Goal: Task Accomplishment & Management: Manage account settings

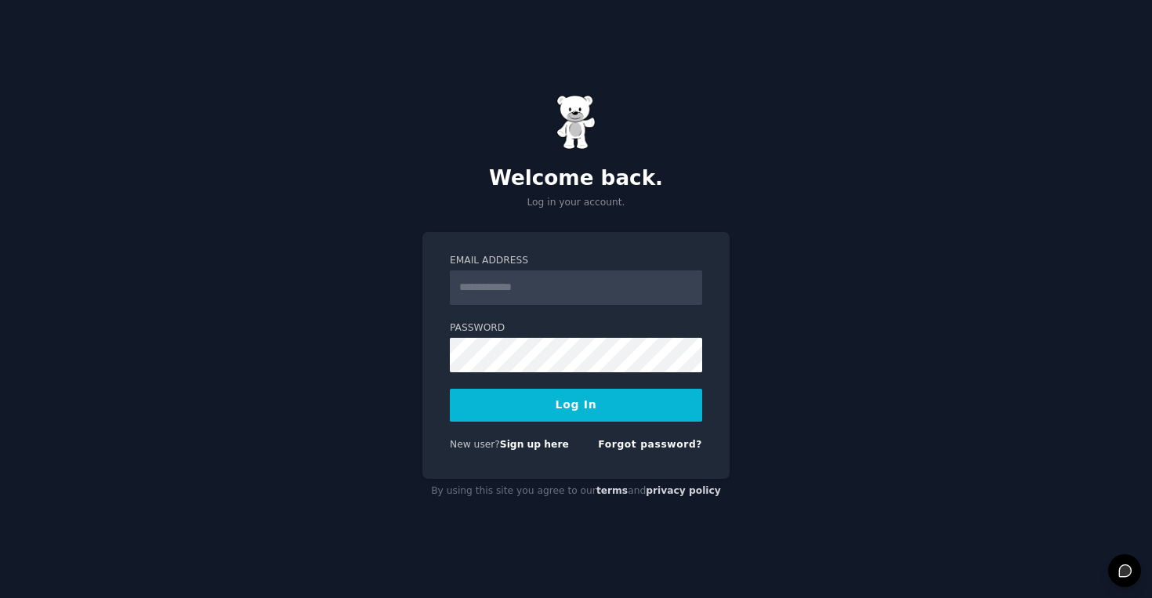
click at [608, 289] on input "Email Address" at bounding box center [576, 287] width 252 height 34
type input "**********"
click at [450, 389] on button "Log In" at bounding box center [576, 405] width 252 height 33
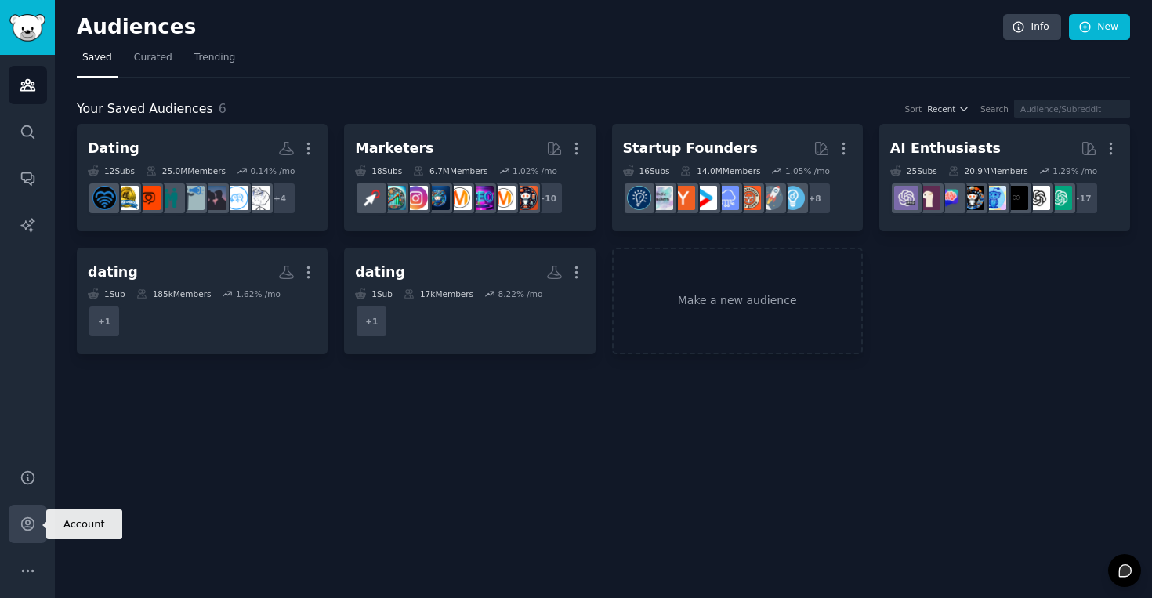
click at [30, 514] on link "Account" at bounding box center [28, 524] width 38 height 38
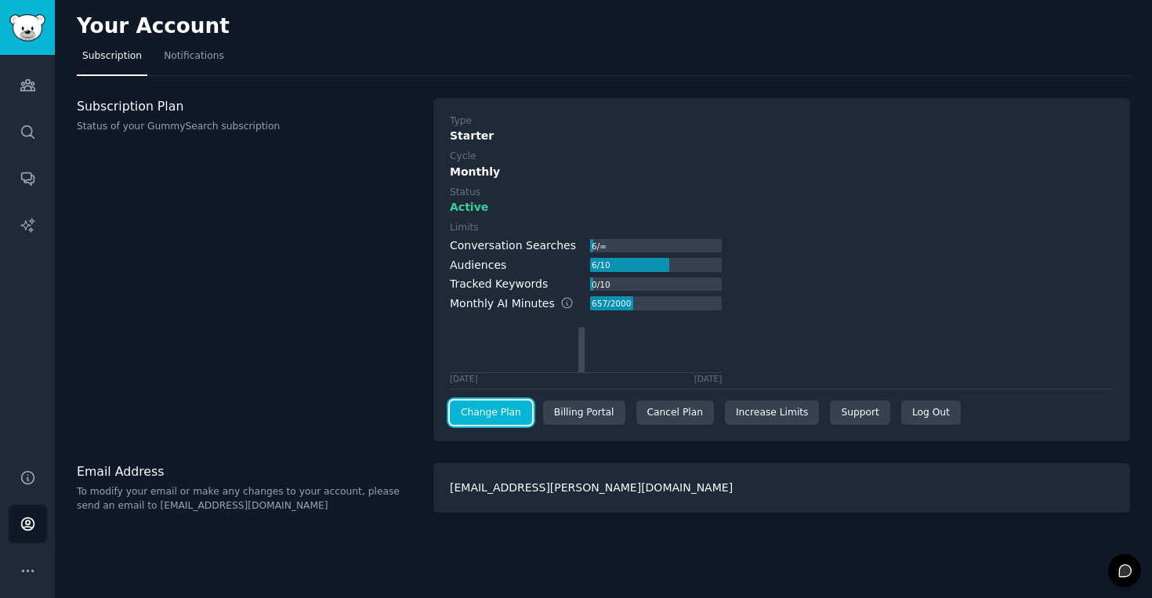
click at [500, 409] on link "Change Plan" at bounding box center [491, 413] width 82 height 25
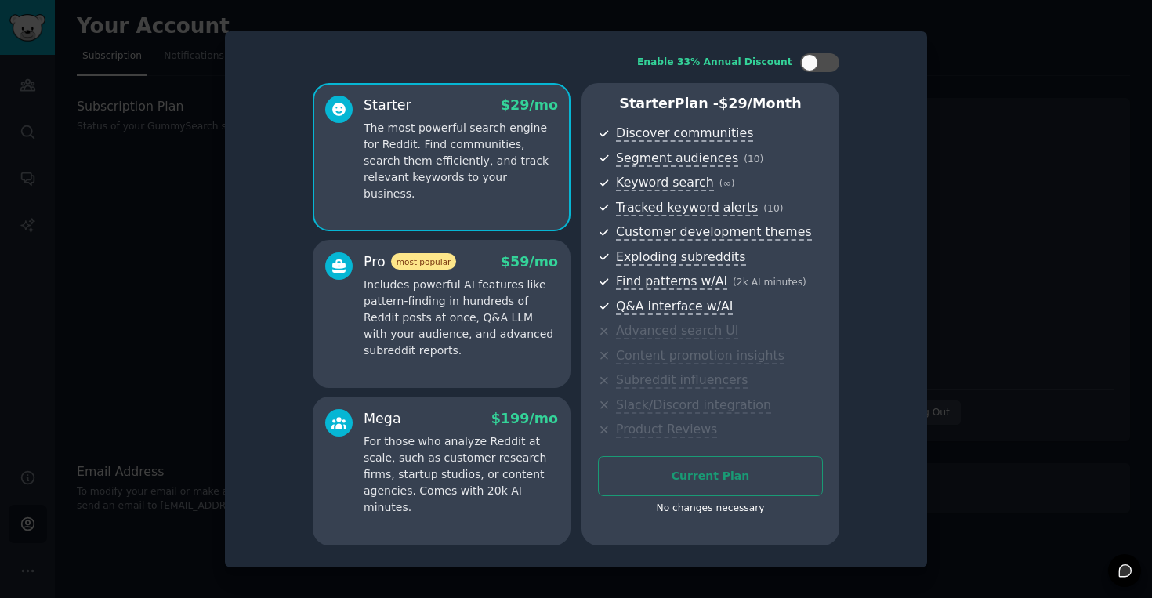
click at [1032, 411] on div at bounding box center [576, 299] width 1152 height 598
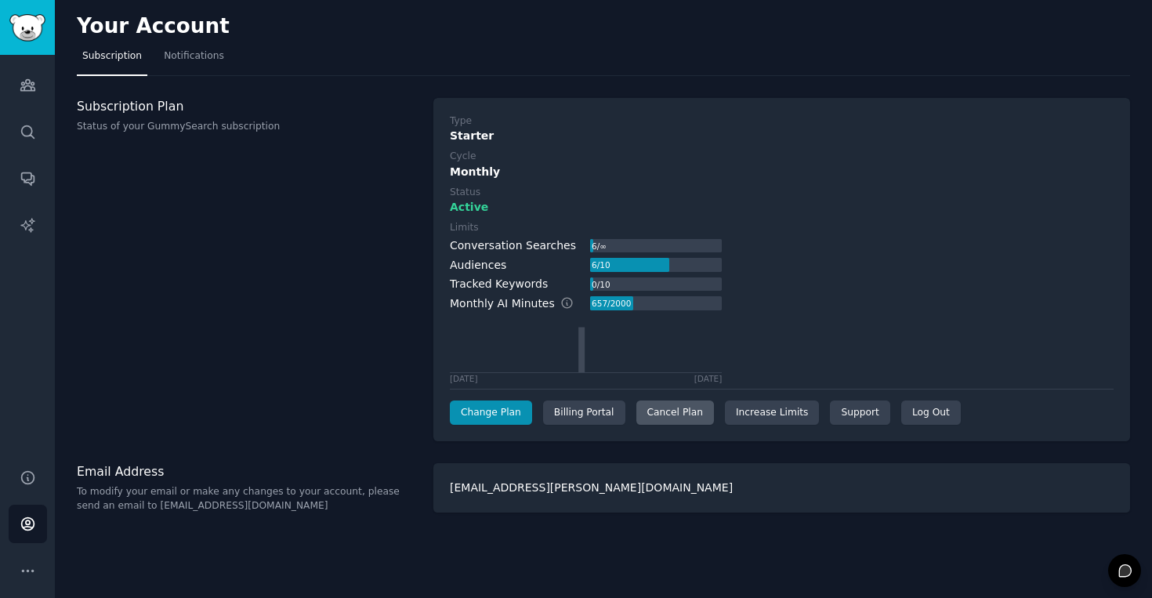
click at [675, 416] on div "Cancel Plan" at bounding box center [676, 413] width 78 height 25
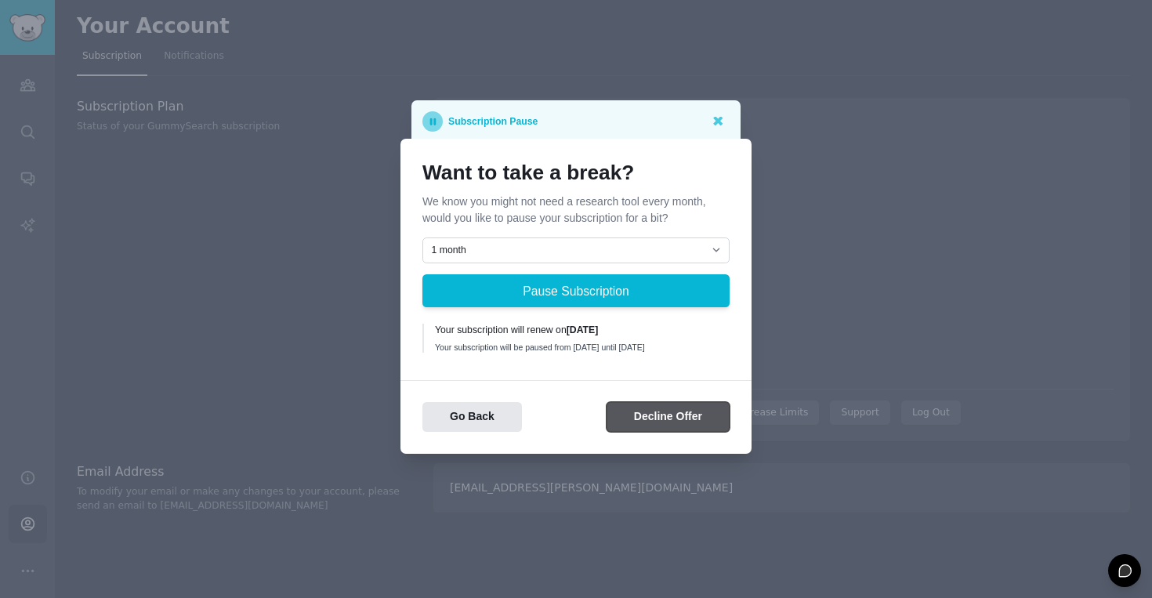
click at [655, 423] on button "Decline Offer" at bounding box center [668, 417] width 123 height 31
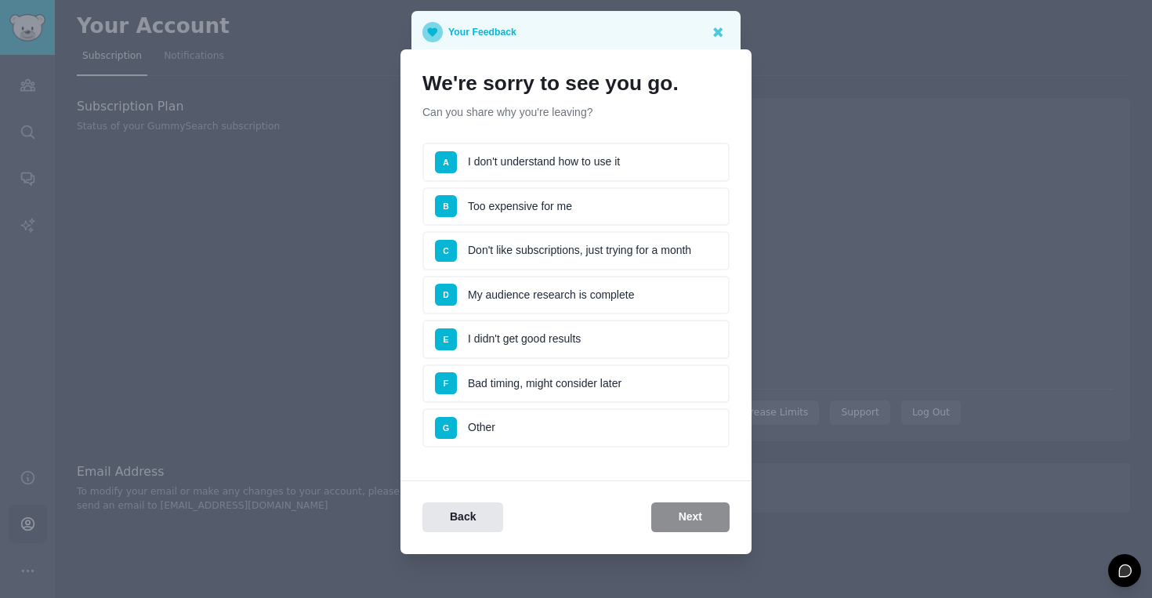
click at [600, 292] on li "D My audience research is complete" at bounding box center [576, 295] width 307 height 39
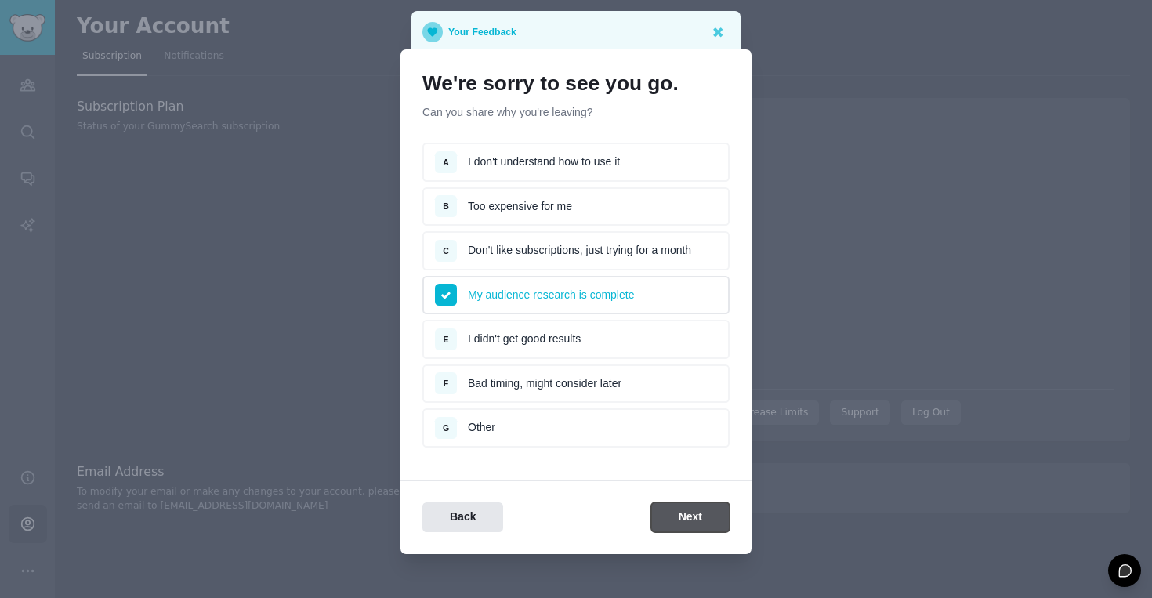
click at [688, 517] on button "Next" at bounding box center [690, 518] width 78 height 31
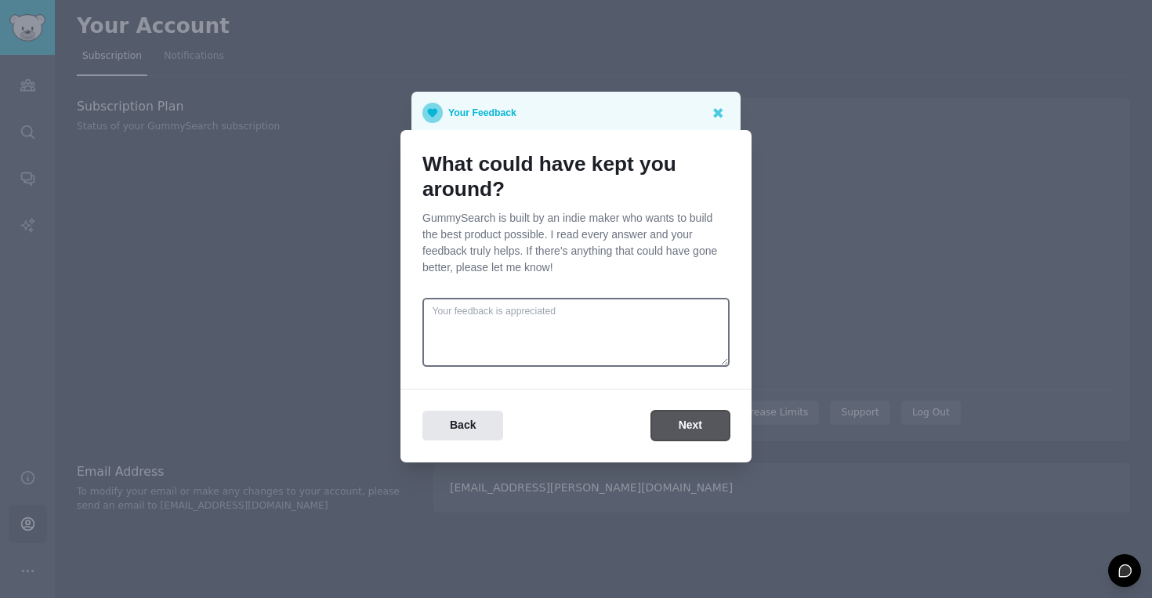
click at [675, 411] on button "Next" at bounding box center [690, 426] width 78 height 31
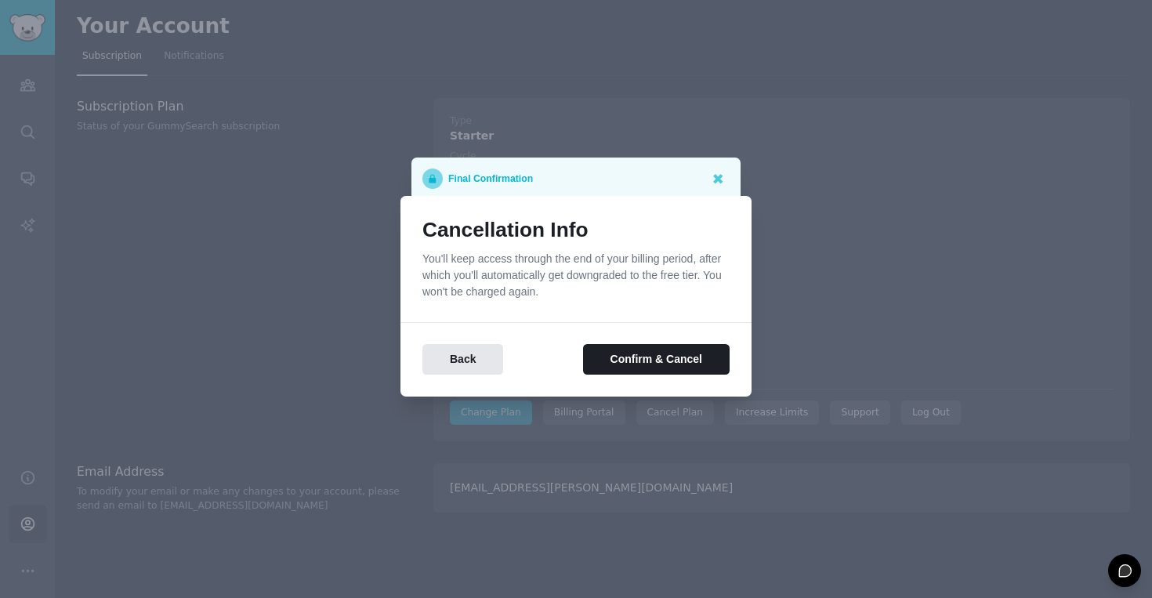
click at [651, 376] on div "Cancellation Info You'll keep access through the end of your billing period, af…" at bounding box center [576, 296] width 351 height 201
click at [654, 365] on button "Confirm & Cancel" at bounding box center [656, 359] width 147 height 31
